Goal: Information Seeking & Learning: Learn about a topic

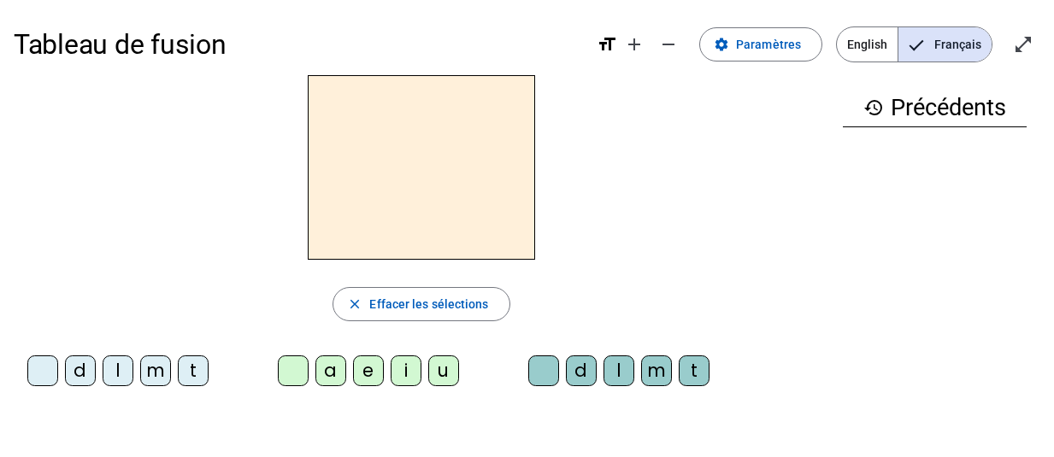
scroll to position [83, 0]
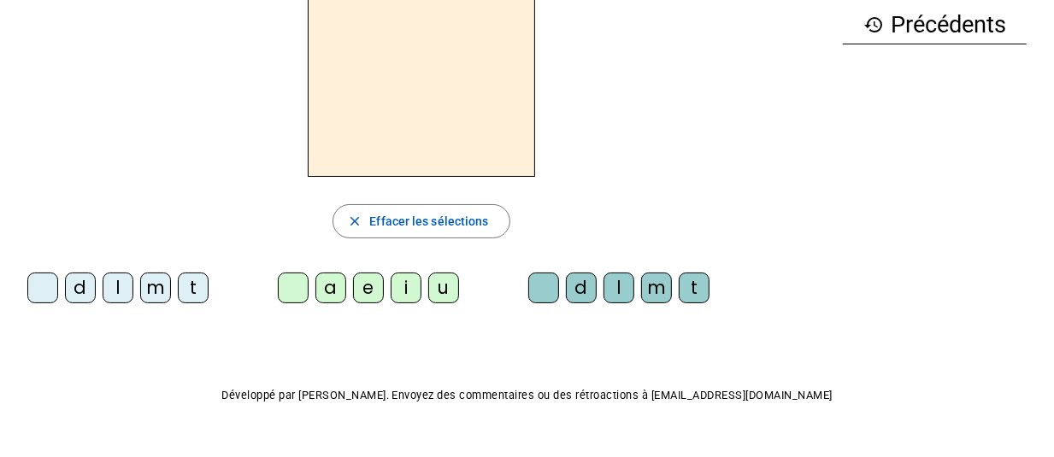
click at [155, 294] on div "m" at bounding box center [155, 288] width 31 height 31
click at [326, 293] on div "a" at bounding box center [330, 288] width 31 height 31
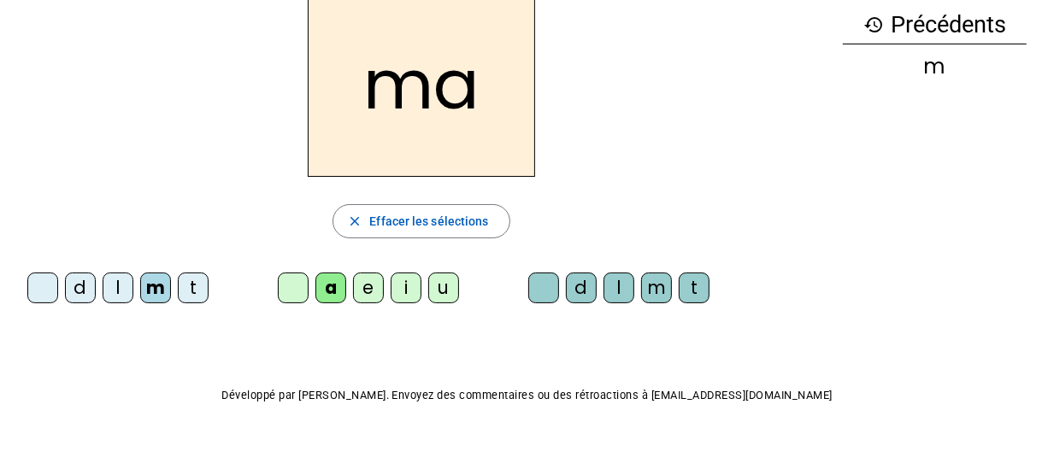
click at [121, 301] on div "l" at bounding box center [118, 288] width 31 height 31
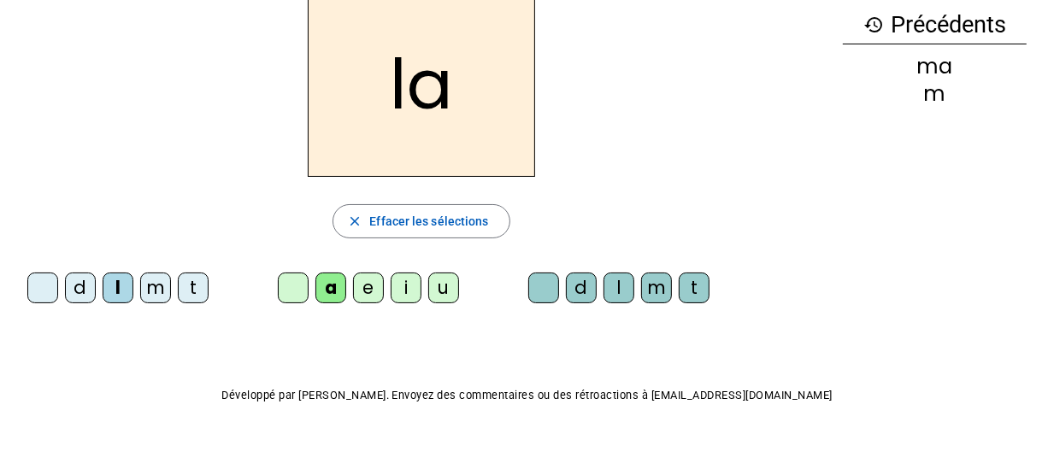
click at [364, 292] on div "e" at bounding box center [368, 288] width 31 height 31
click at [82, 287] on div "d" at bounding box center [80, 288] width 31 height 31
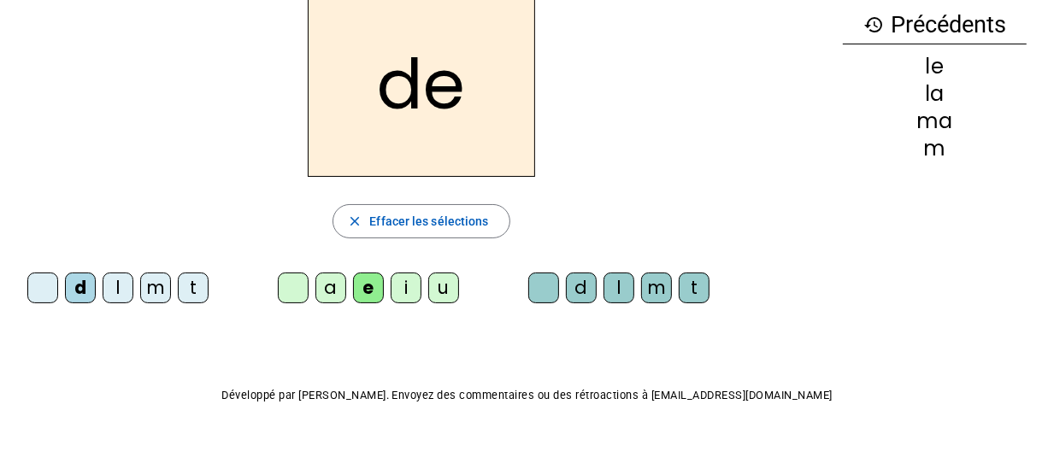
click at [449, 286] on div "u" at bounding box center [443, 288] width 31 height 31
click at [188, 285] on div "t" at bounding box center [193, 288] width 31 height 31
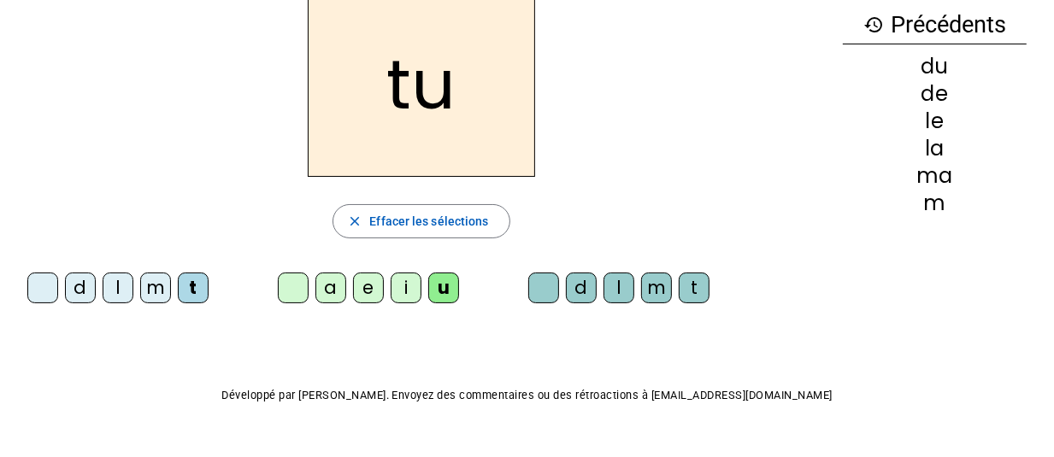
click at [84, 296] on div "d" at bounding box center [80, 288] width 31 height 31
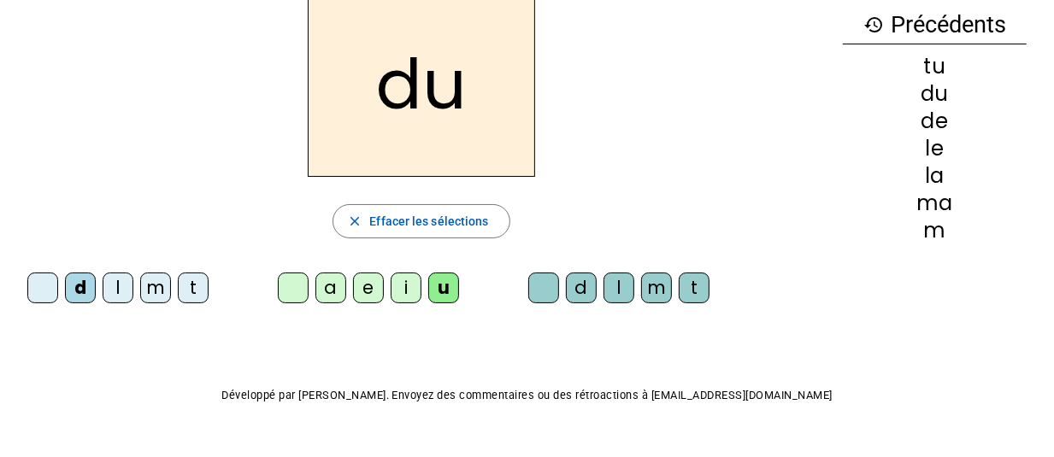
click at [199, 283] on div "t" at bounding box center [193, 288] width 31 height 31
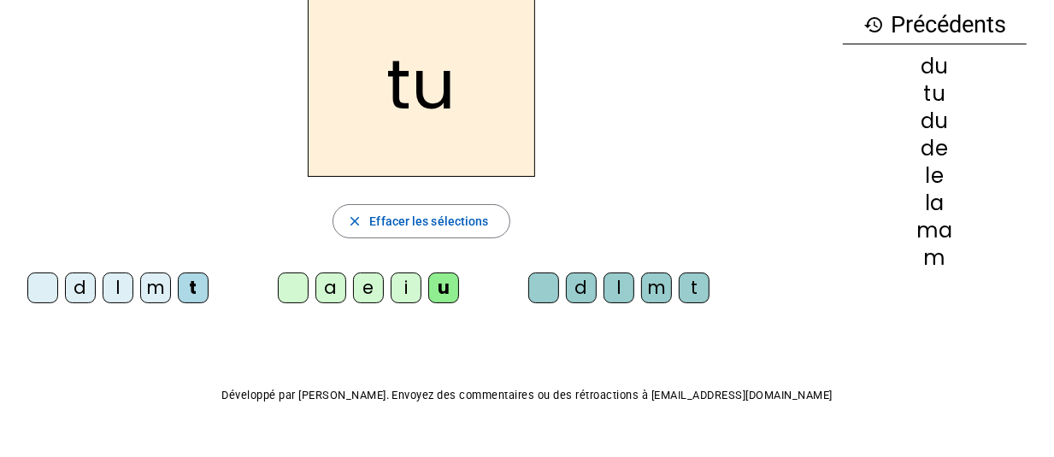
click at [336, 293] on div "a" at bounding box center [330, 288] width 31 height 31
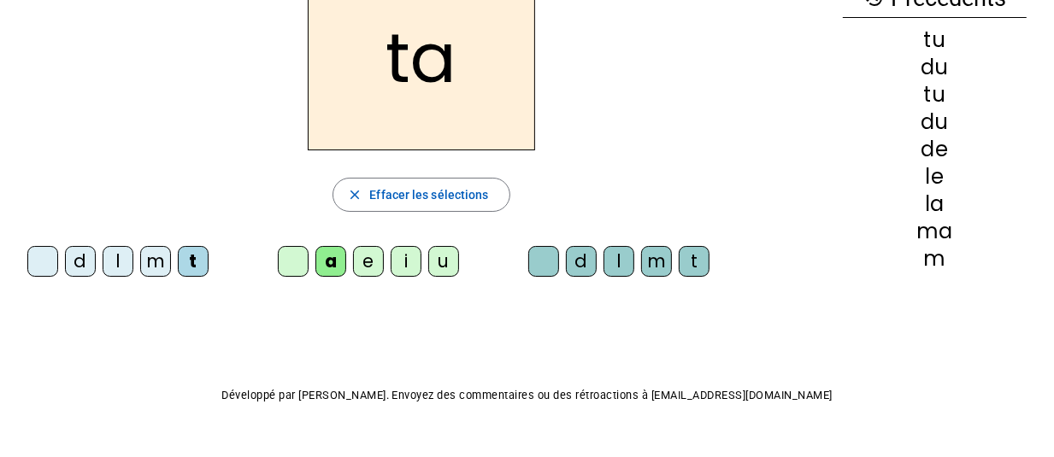
click at [363, 267] on div "e" at bounding box center [368, 261] width 31 height 31
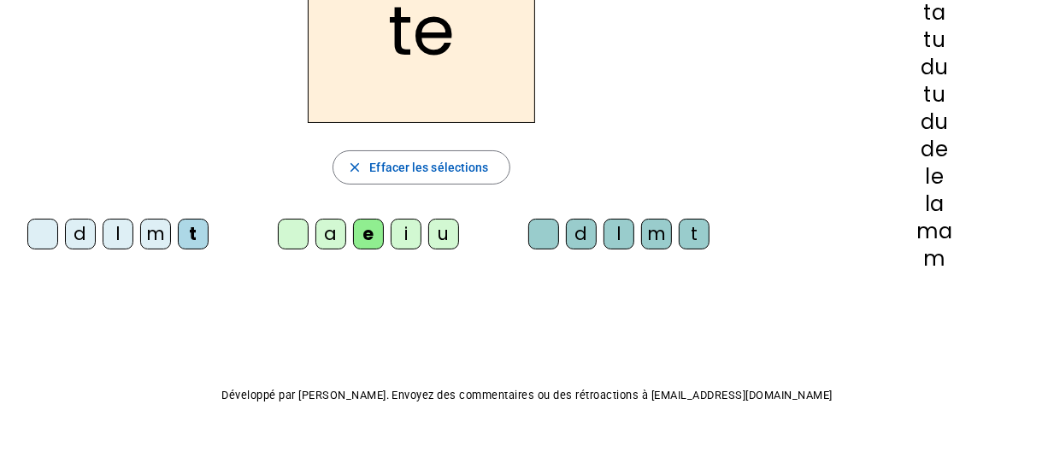
click at [159, 240] on div "m" at bounding box center [155, 234] width 31 height 31
